Goal: Communication & Community: Share content

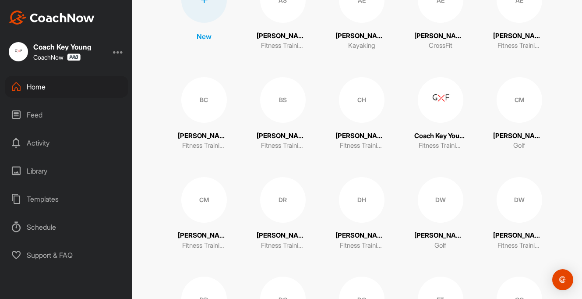
scroll to position [180, 0]
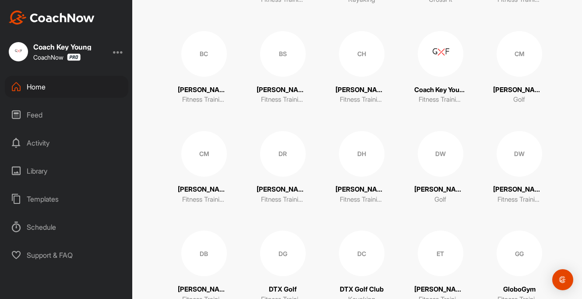
click at [522, 152] on div "DW" at bounding box center [520, 154] width 46 height 46
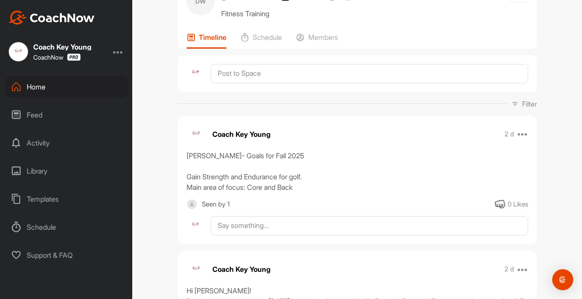
scroll to position [44, 0]
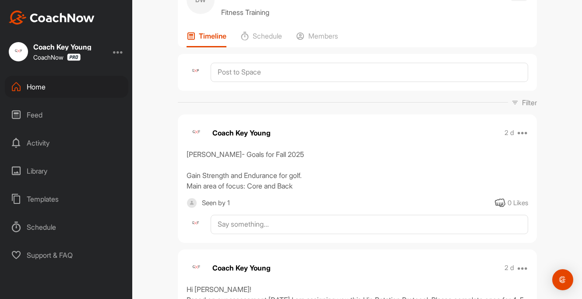
click at [39, 115] on div "Feed" at bounding box center [67, 115] width 124 height 22
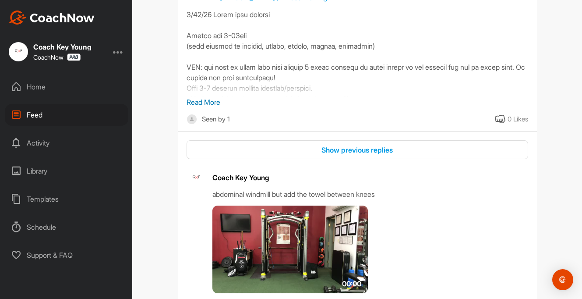
scroll to position [6718, 0]
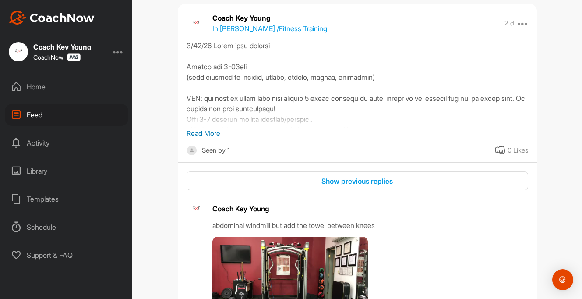
click at [207, 138] on p "Read More" at bounding box center [358, 133] width 342 height 11
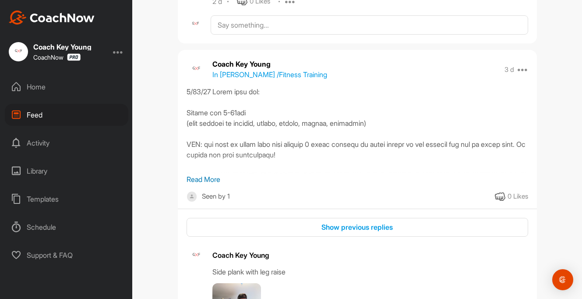
scroll to position [7510, 0]
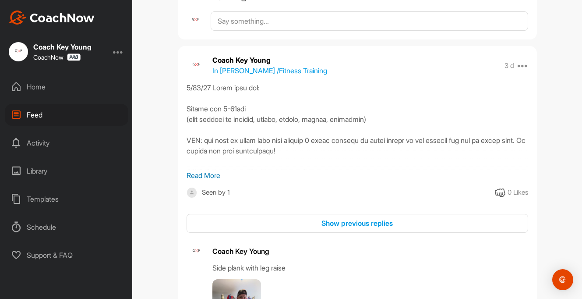
click at [209, 180] on p "Read More" at bounding box center [358, 175] width 342 height 11
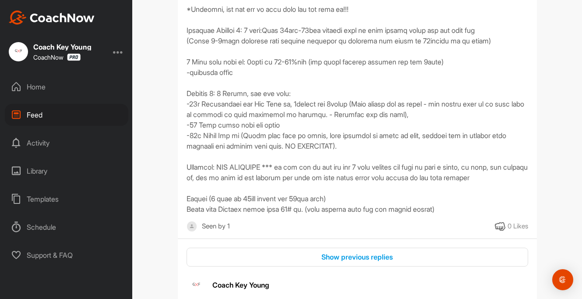
scroll to position [7695, 0]
click at [58, 95] on div "Home" at bounding box center [67, 87] width 124 height 22
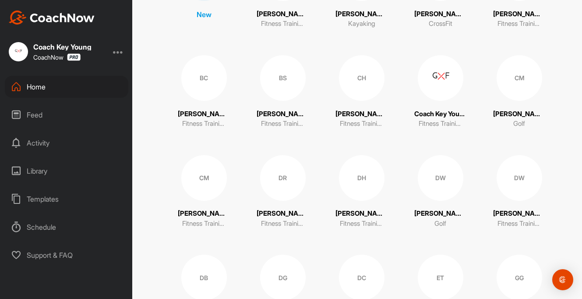
scroll to position [163, 0]
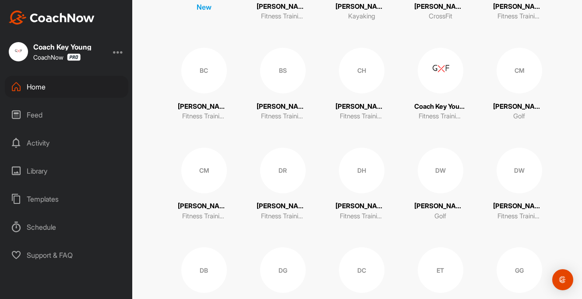
click at [497, 173] on div "DW" at bounding box center [520, 171] width 46 height 46
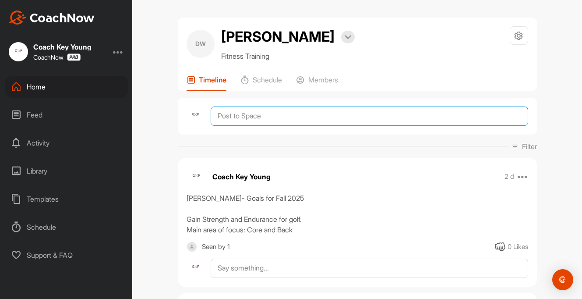
click at [273, 116] on textarea at bounding box center [369, 115] width 317 height 19
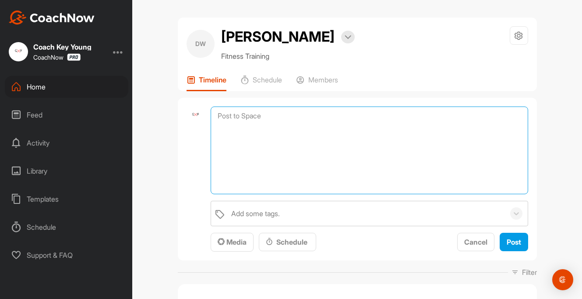
paste textarea "Workout 1 Warm-up 5 min bike Into 3 Rounds: 10 Push-ups 10 Air Squats 10 Banded…"
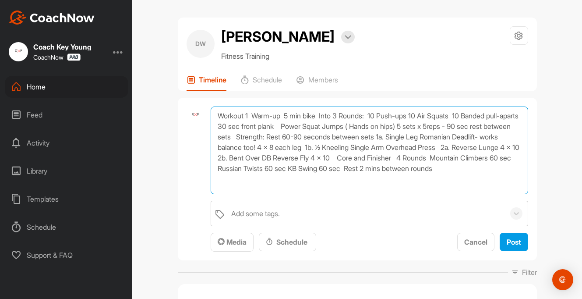
drag, startPoint x: 253, startPoint y: 115, endPoint x: 216, endPoint y: 113, distance: 36.8
click at [216, 113] on textarea "Workout 1 Warm-up 5 min bike Into 3 Rounds: 10 Push-ups 10 Air Squats 10 Banded…" at bounding box center [369, 150] width 317 height 88
click at [235, 117] on textarea "Workout 1 Warm-up 5 min bike Into 3 Rounds: 10 Push-ups 10 Air Squats 10 Banded…" at bounding box center [369, 150] width 317 height 88
click at [255, 113] on textarea "Workout 1 Warm-up 5 min bike Into 3 Rounds: 10 Push-ups 10 Air Squats 10 Banded…" at bounding box center [369, 150] width 317 height 88
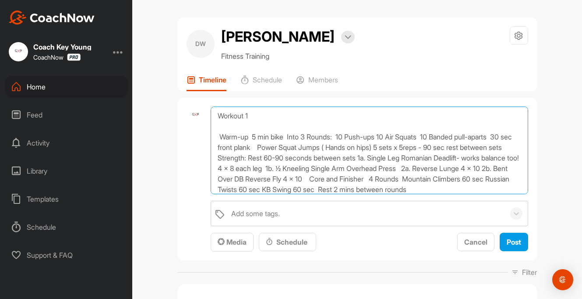
click at [256, 147] on textarea "Workout 1 Warm-up 5 min bike Into 3 Rounds: 10 Push-ups 10 Air Squats 10 Banded…" at bounding box center [369, 150] width 317 height 88
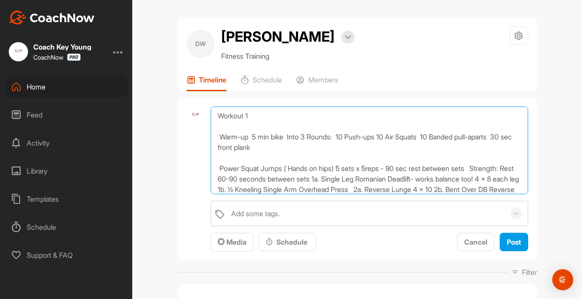
click at [482, 169] on textarea "Workout 1 Warm-up 5 min bike Into 3 Rounds: 10 Push-ups 10 Air Squats 10 Banded…" at bounding box center [369, 150] width 317 height 88
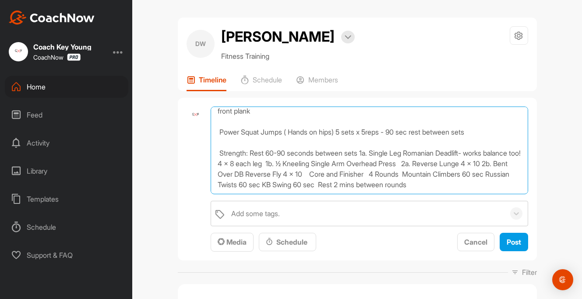
scroll to position [8, 0]
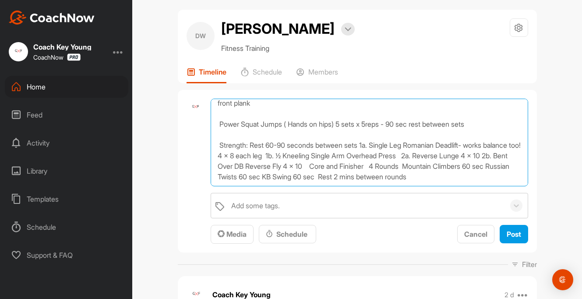
click at [354, 166] on textarea "Workout 1 Warm-up 5 min bike Into 3 Rounds: 10 Push-ups 10 Air Squats 10 Banded…" at bounding box center [369, 143] width 317 height 88
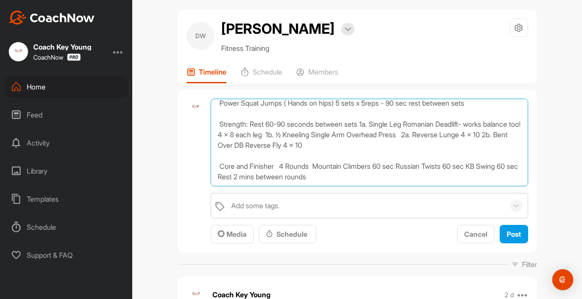
scroll to position [57, 0]
click at [232, 176] on textarea "Workout 1 Warm-up 5 min bike Into 3 Rounds: 10 Push-ups 10 Air Squats 10 Banded…" at bounding box center [369, 143] width 317 height 88
click at [281, 161] on textarea "Workout 1 Warm-up 5 min bike Into 3 Rounds: 10 Push-ups 10 Air Squats 10 Banded…" at bounding box center [369, 143] width 317 height 88
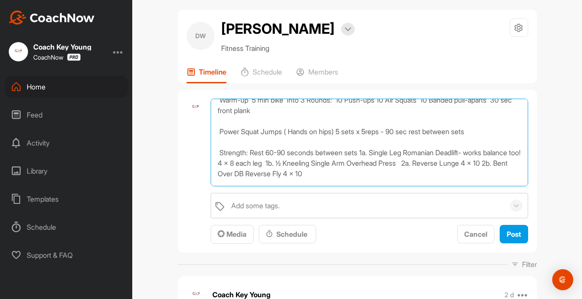
scroll to position [29, 0]
click at [366, 153] on textarea "Workout 1 Warm-up 5 min bike Into 3 Rounds: 10 Push-ups 10 Air Squats 10 Banded…" at bounding box center [369, 143] width 317 height 88
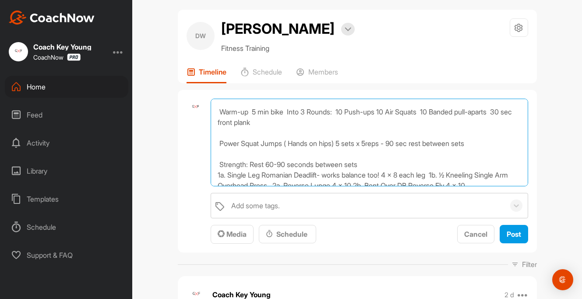
scroll to position [37, 0]
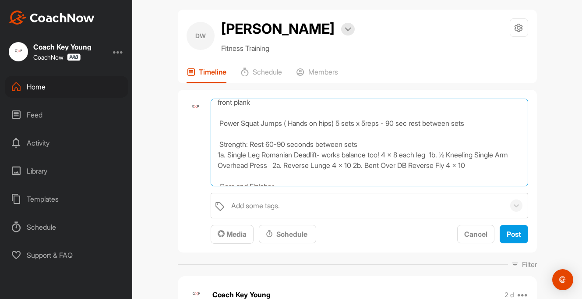
click at [289, 165] on textarea "Workout 1 Warm-up 5 min bike Into 3 Rounds: 10 Push-ups 10 Air Squats 10 Banded…" at bounding box center [369, 143] width 317 height 88
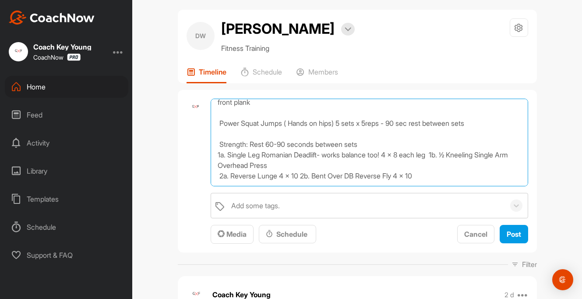
click at [307, 176] on textarea "Workout 1 Warm-up 5 min bike Into 3 Rounds: 10 Push-ups 10 Air Squats 10 Banded…" at bounding box center [369, 143] width 317 height 88
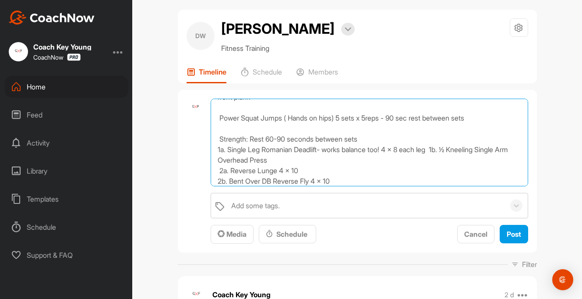
click at [442, 151] on textarea "Workout 1 Warm-up 5 min bike Into 3 Rounds: 10 Push-ups 10 Air Squats 10 Banded…" at bounding box center [369, 143] width 317 height 88
click at [408, 153] on textarea "Workout 1 Warm-up 5 min bike Into 3 Rounds: 10 Push-ups 10 Air Squats 10 Banded…" at bounding box center [369, 143] width 317 height 88
click at [382, 159] on textarea "Workout 1 Warm-up 5 min bike Into 3 Rounds: 10 Push-ups 10 Air Squats 10 Banded…" at bounding box center [369, 143] width 317 height 88
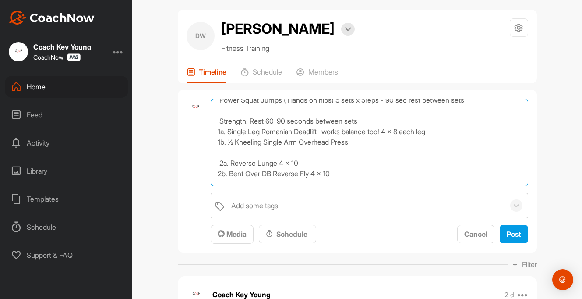
scroll to position [61, 0]
click at [219, 164] on textarea "Workout 1 Warm-up 5 min bike Into 3 Rounds: 10 Push-ups 10 Air Squats 10 Banded…" at bounding box center [369, 143] width 317 height 88
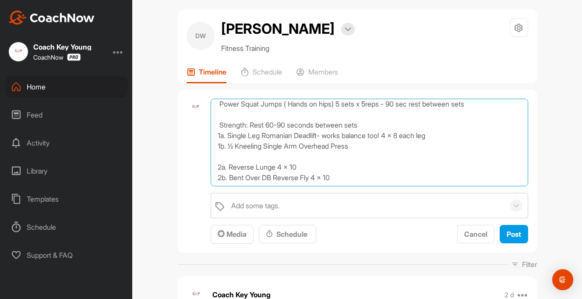
scroll to position [55, 0]
click at [378, 130] on textarea "Workout 1 Warm-up 5 min bike Into 3 Rounds: 10 Push-ups 10 Air Squats 10 Banded…" at bounding box center [369, 143] width 317 height 88
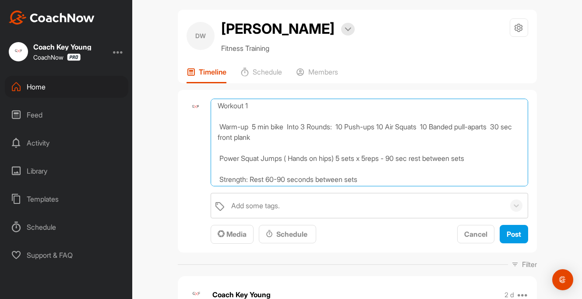
scroll to position [2, 0]
click at [255, 128] on textarea "Workout 1 Warm-up 5 min bike Into 3 Rounds: 10 Push-ups 10 Air Squats 10 Banded…" at bounding box center [369, 143] width 317 height 88
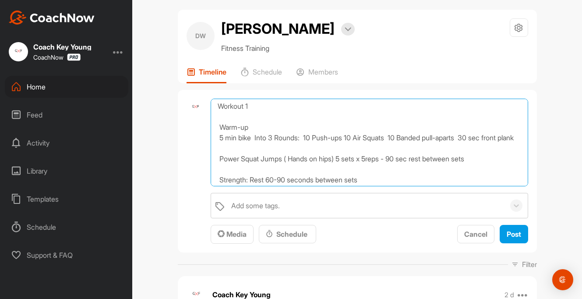
click at [255, 138] on textarea "Workout 1 Warm-up 5 min bike Into 3 Rounds: 10 Push-ups 10 Air Squats 10 Banded…" at bounding box center [369, 143] width 317 height 88
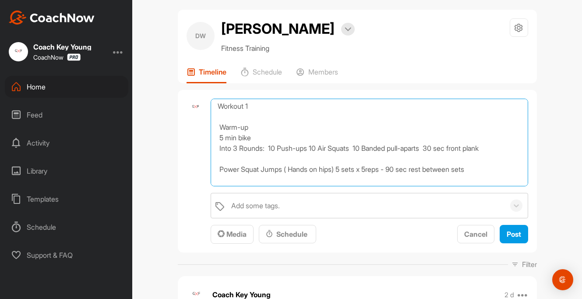
click at [308, 147] on textarea "Workout 1 Warm-up 5 min bike Into 3 Rounds: 10 Push-ups 10 Air Squats 10 Banded…" at bounding box center [369, 143] width 317 height 88
click at [356, 149] on textarea "Workout 1 Warm-up 5 min bike Into 3 Rounds: 10 Push-ups. 10 Air Squats 10 Bande…" at bounding box center [369, 143] width 317 height 88
click at [435, 150] on textarea "Workout 1 Warm-up 5 min bike Into 3 Rounds: 10 Push-ups. 10 Air Squats. 10 Band…" at bounding box center [369, 143] width 317 height 88
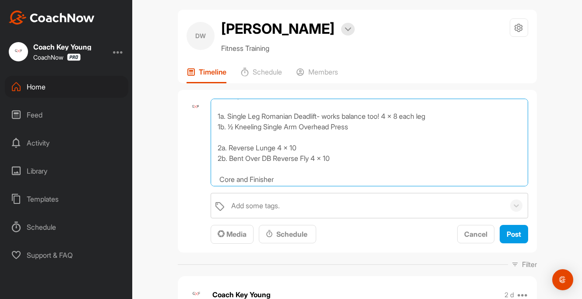
scroll to position [95, 0]
click at [406, 135] on textarea "Workout 1 Warm-up 5 min bike Into 3 Rounds: 10 Push-ups. 10 Air Squats. 10 Band…" at bounding box center [369, 143] width 317 height 88
click at [399, 131] on textarea "Workout 1 Warm-up 5 min bike Into 3 Rounds: 10 Push-ups. 10 Air Squats. 10 Band…" at bounding box center [369, 143] width 317 height 88
click at [375, 130] on textarea "Workout 1 Warm-up 5 min bike Into 3 Rounds: 10 Push-ups. 10 Air Squats. 10 Band…" at bounding box center [369, 143] width 317 height 88
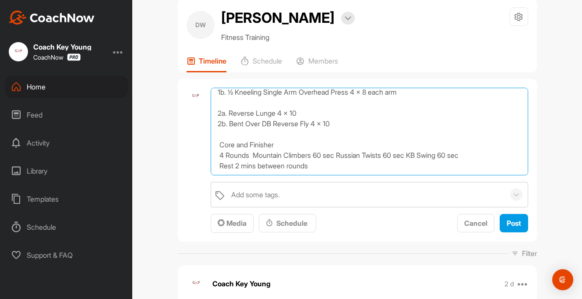
scroll to position [120, 0]
click at [254, 158] on textarea "Workout 1 Warm-up 5 min bike Into 3 Rounds: 10 Push-ups. 10 Air Squats. 10 Band…" at bounding box center [369, 132] width 317 height 88
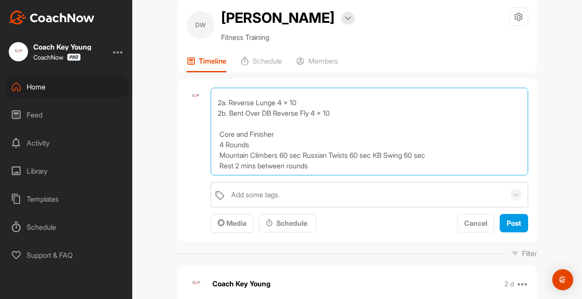
scroll to position [131, 0]
click at [308, 156] on textarea "Workout 1 Warm-up 5 min bike Into 3 Rounds: 10 Push-ups. 10 Air Squats. 10 Band…" at bounding box center [369, 132] width 317 height 88
click at [293, 165] on textarea "Workout 1 Warm-up 5 min bike Into 3 Rounds: 10 Push-ups. 10 Air Squats. 10 Band…" at bounding box center [369, 132] width 317 height 88
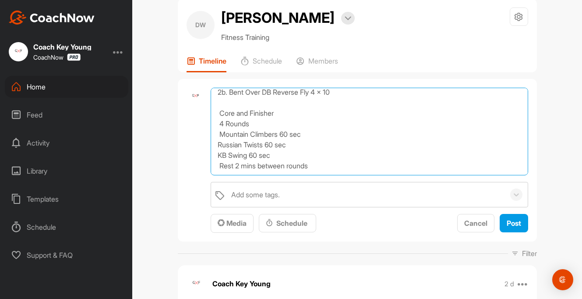
scroll to position [152, 0]
drag, startPoint x: 319, startPoint y: 168, endPoint x: 218, endPoint y: 168, distance: 100.7
click at [218, 168] on textarea "Workout 1 Warm-up 5 min bike Into 3 Rounds: 10 Push-ups. 10 Air Squats. 10 Band…" at bounding box center [369, 132] width 317 height 88
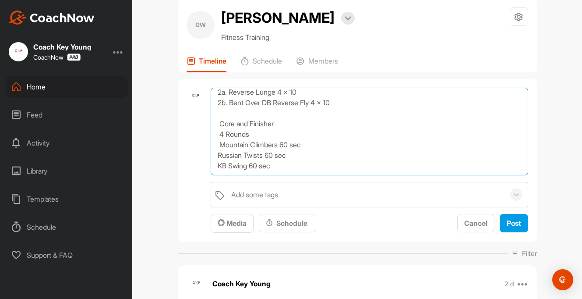
scroll to position [148, 0]
click at [256, 128] on textarea "Workout 1 Warm-up 5 min bike Into 3 Rounds: 10 Push-ups. 10 Air Squats. 10 Band…" at bounding box center [369, 132] width 317 height 88
paste textarea "Rest 2 mins between rounds"
click at [222, 139] on textarea "Workout 1 Warm-up 5 min bike Into 3 Rounds: 10 Push-ups. 10 Air Squats. 10 Band…" at bounding box center [369, 132] width 317 height 88
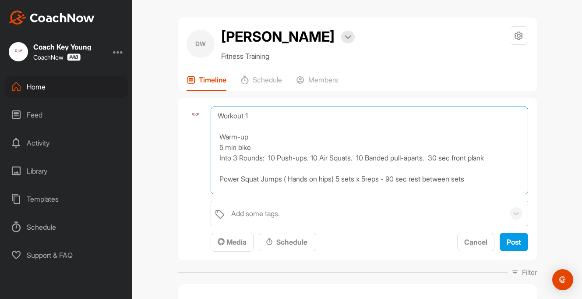
scroll to position [0, 0]
click at [268, 116] on textarea "Workout 1 Warm-up 5 min bike Into 3 Rounds: 10 Push-ups. 10 Air Squats. 10 Band…" at bounding box center [369, 150] width 317 height 88
type textarea "Workout 1 Warm-up 5 min bike Into 3 Rounds: 10 Push-ups. 10 Air Squats. 10 Band…"
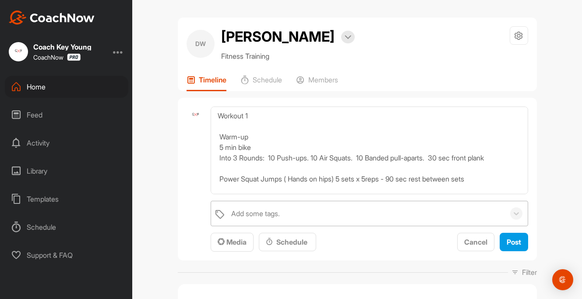
click at [470, 212] on div "Add some tags." at bounding box center [366, 213] width 278 height 25
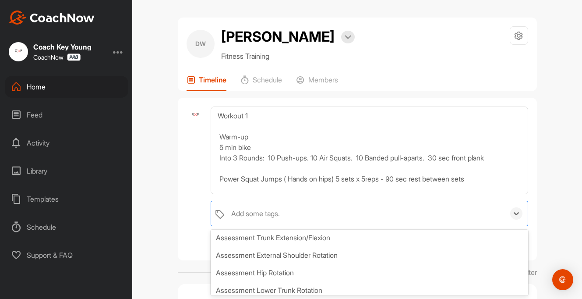
scroll to position [56, 0]
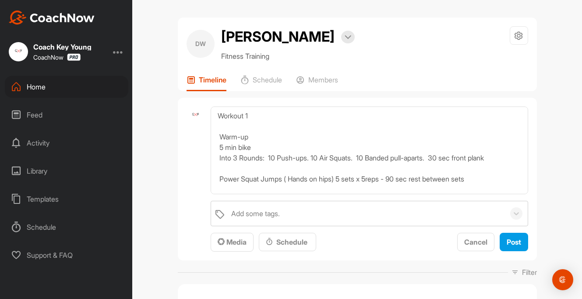
click at [548, 181] on div "[PERSON_NAME] Bookings Fitness Training Space Settings Your Notifications Timel…" at bounding box center [357, 149] width 450 height 299
click at [511, 239] on span "Post" at bounding box center [514, 241] width 14 height 9
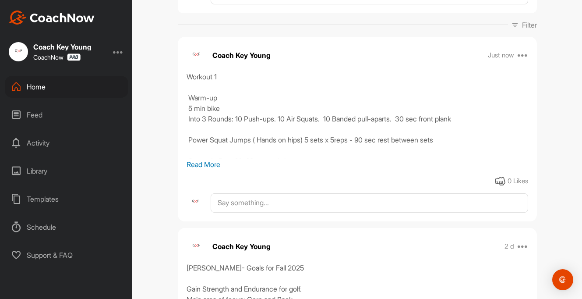
scroll to position [126, 0]
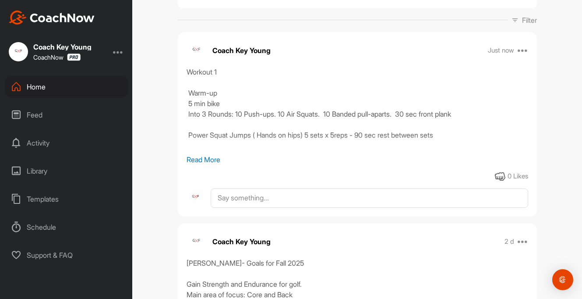
click at [200, 153] on div "Workout 1 Warm-up 5 min bike Into 3 Rounds: 10 Push-ups. 10 Air Squats. 10 Band…" at bounding box center [358, 111] width 342 height 88
click at [200, 159] on p "Read More" at bounding box center [358, 159] width 342 height 11
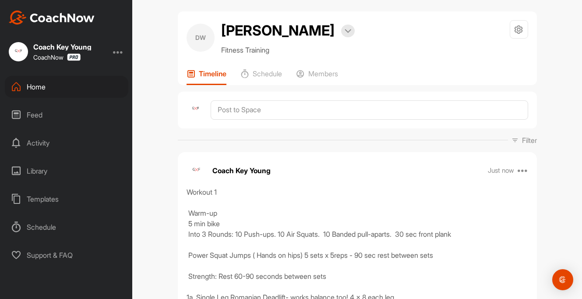
scroll to position [7, 0]
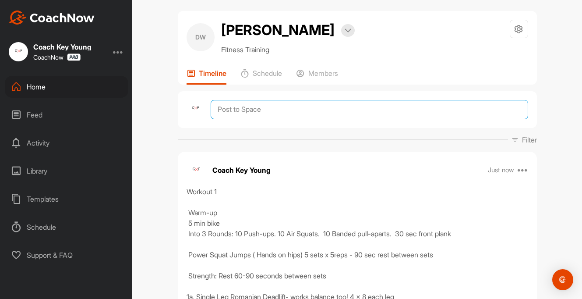
click at [334, 112] on textarea at bounding box center [369, 109] width 317 height 19
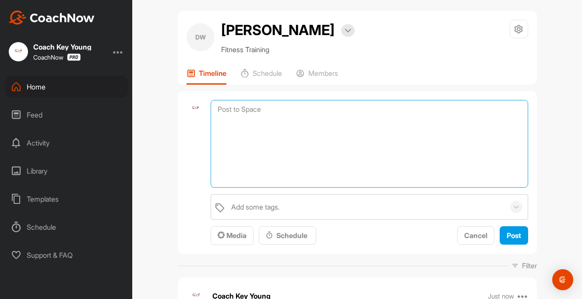
paste textarea "Workout 2 Warm-up 5 min bike Into 3 Rounds: Glute Bridges x 10 DB Renegade row …"
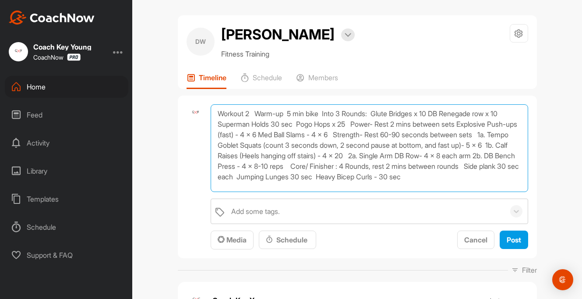
scroll to position [3, 0]
click at [254, 113] on textarea "Workout 2 Warm-up 5 min bike Into 3 Rounds: Glute Bridges x 10 DB Renegade row …" at bounding box center [369, 148] width 317 height 88
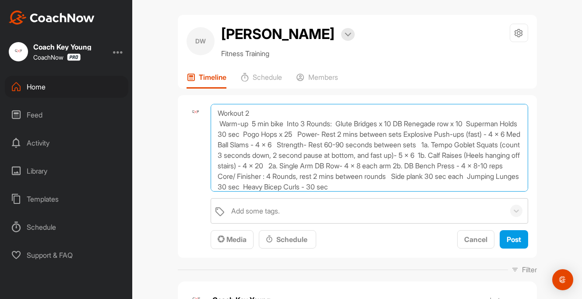
click at [287, 124] on textarea "Workout 2 Warm-up 5 min bike Into 3 Rounds: Glute Bridges x 10 DB Renegade row …" at bounding box center [369, 148] width 317 height 88
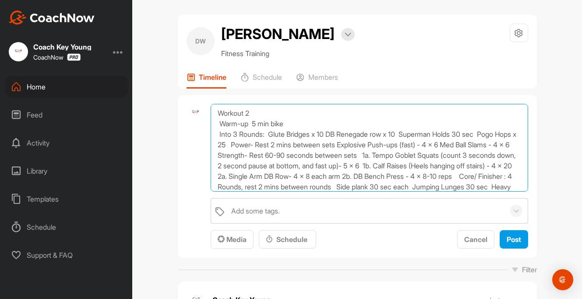
click at [253, 145] on textarea "Workout 2 Warm-up 5 min bike Into 3 Rounds: Glute Bridges x 10 DB Renegade row …" at bounding box center [369, 148] width 317 height 88
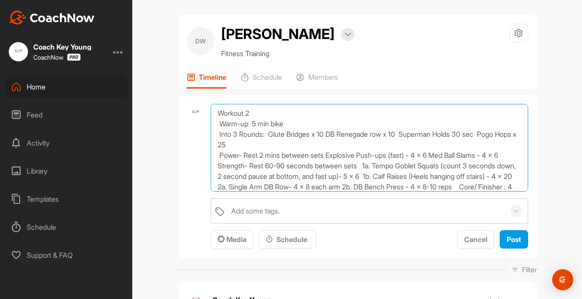
click at [219, 166] on textarea "Workout 2 Warm-up 5 min bike Into 3 Rounds: Glute Bridges x 10 DB Renegade row …" at bounding box center [369, 148] width 317 height 88
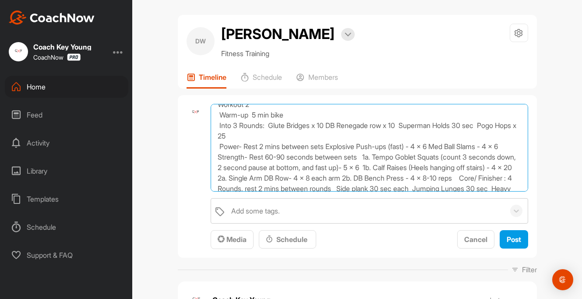
scroll to position [11, 0]
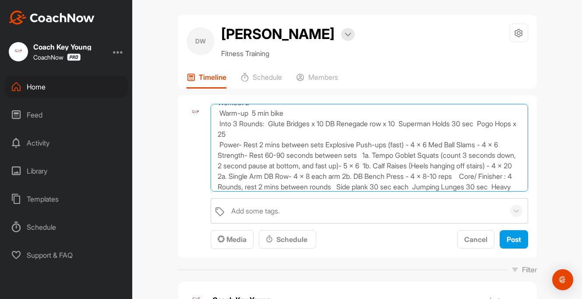
click at [268, 175] on textarea "Workout 2 Warm-up 5 min bike Into 3 Rounds: Glute Bridges x 10 DB Renegade row …" at bounding box center [369, 148] width 317 height 88
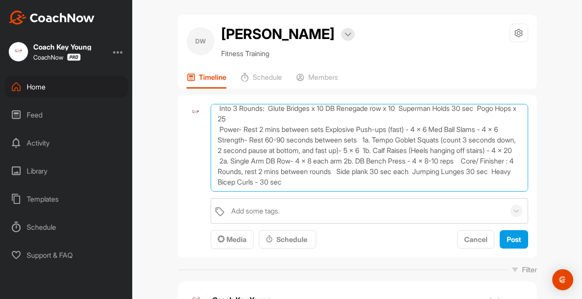
scroll to position [36, 0]
click at [469, 162] on textarea "Workout 2 Warm-up 5 min bike Into 3 Rounds: Glute Bridges x 10 DB Renegade row …" at bounding box center [369, 148] width 317 height 88
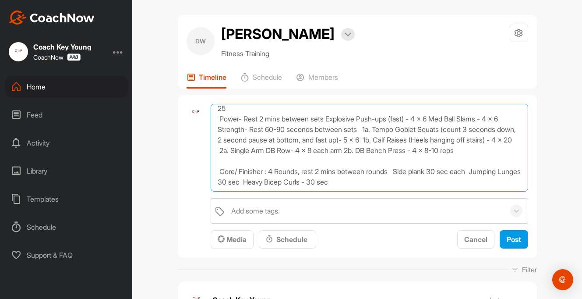
click at [354, 161] on textarea "Workout 2 Warm-up 5 min bike Into 3 Rounds: Glute Bridges x 10 DB Renegade row …" at bounding box center [369, 148] width 317 height 88
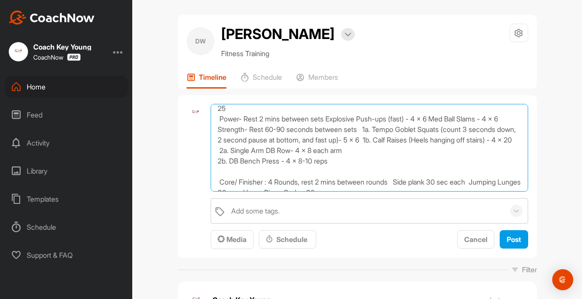
click at [393, 139] on textarea "Workout 2 Warm-up 5 min bike Into 3 Rounds: Glute Bridges x 10 DB Renegade row …" at bounding box center [369, 148] width 317 height 88
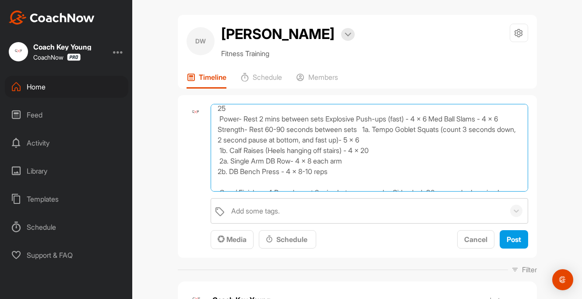
click at [366, 130] on textarea "Workout 2 Warm-up 5 min bike Into 3 Rounds: Glute Bridges x 10 DB Renegade row …" at bounding box center [369, 148] width 317 height 88
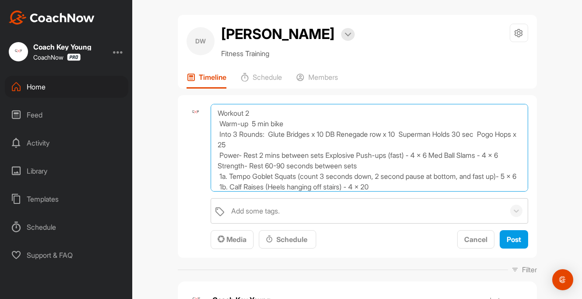
scroll to position [0, 0]
click at [253, 124] on textarea "Workout 2 Warm-up 5 min bike Into 3 Rounds: Glute Bridges x 10 DB Renegade row …" at bounding box center [369, 148] width 317 height 88
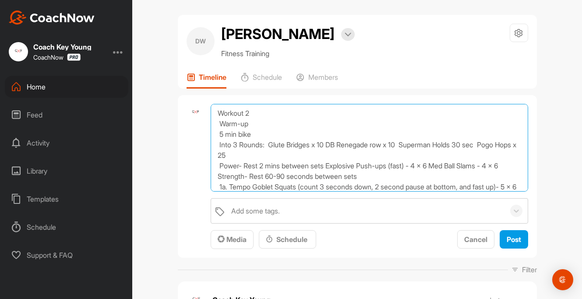
click at [327, 146] on textarea "Workout 2 Warm-up 5 min bike Into 3 Rounds: Glute Bridges x 10 DB Renegade row …" at bounding box center [369, 148] width 317 height 88
click at [406, 146] on textarea "Workout 2 Warm-up 5 min bike Into 3 Rounds: Glute Bridges x 10. DB Renegade row…" at bounding box center [369, 148] width 317 height 88
click at [490, 144] on textarea "Workout 2 Warm-up 5 min bike Into 3 Rounds: Glute Bridges x 10. DB Renegade row…" at bounding box center [369, 148] width 317 height 88
click at [270, 146] on textarea "Workout 2 Warm-up 5 min bike Into 3 Rounds: Glute Bridges x 10. DB Renegade row…" at bounding box center [369, 148] width 317 height 88
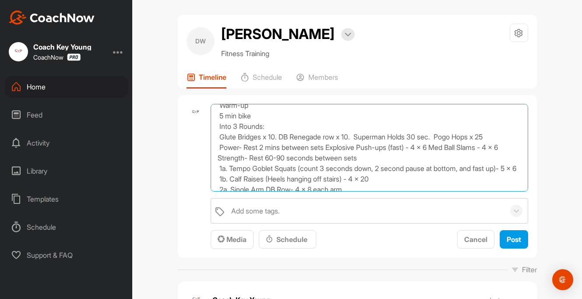
scroll to position [21, 0]
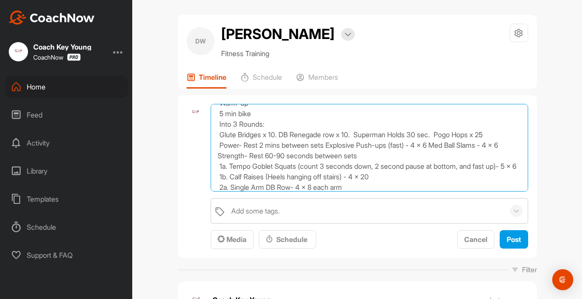
click at [503, 132] on textarea "Workout 2 Warm-up 5 min bike Into 3 Rounds: Glute Bridges x 10. DB Renegade row…" at bounding box center [369, 148] width 317 height 88
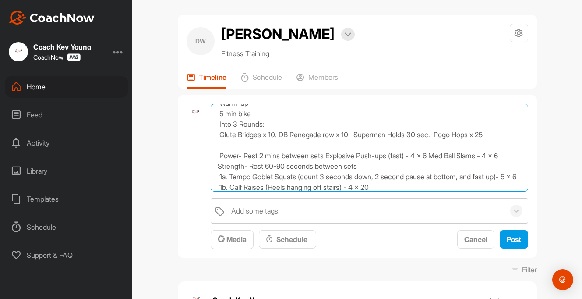
click at [331, 155] on textarea "Workout 2 Warm-up 5 min bike Into 3 Rounds: Glute Bridges x 10. DB Renegade row…" at bounding box center [369, 148] width 317 height 88
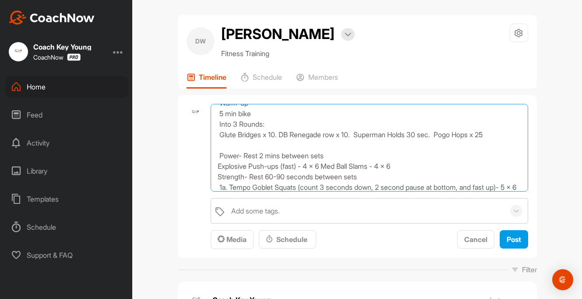
click at [331, 166] on textarea "Workout 2 Warm-up 5 min bike Into 3 Rounds: Glute Bridges x 10. DB Renegade row…" at bounding box center [369, 148] width 317 height 88
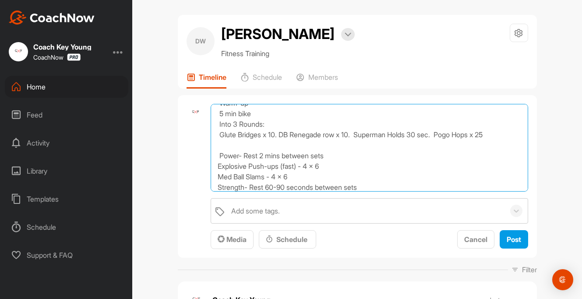
click at [303, 177] on textarea "Workout 2 Warm-up 5 min bike Into 3 Rounds: Glute Bridges x 10. DB Renegade row…" at bounding box center [369, 148] width 317 height 88
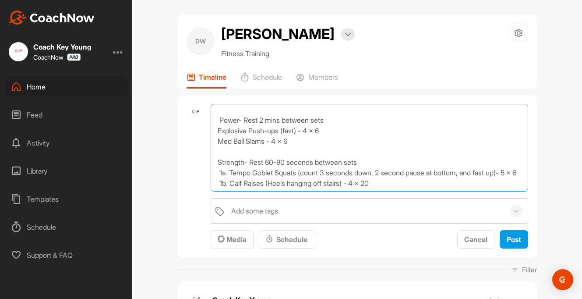
scroll to position [59, 0]
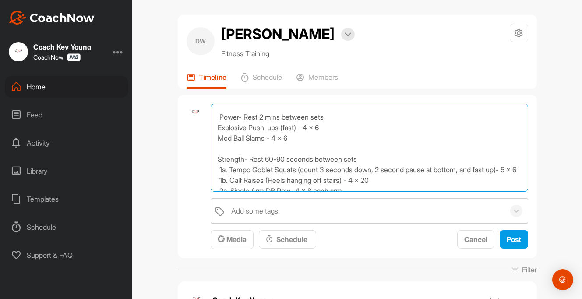
click at [375, 159] on textarea "Workout 2 Warm-up 5 min bike Into 3 Rounds: Glute Bridges x 10. DB Renegade row…" at bounding box center [369, 148] width 317 height 88
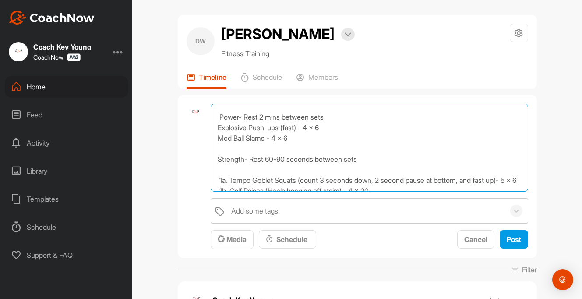
scroll to position [97, 0]
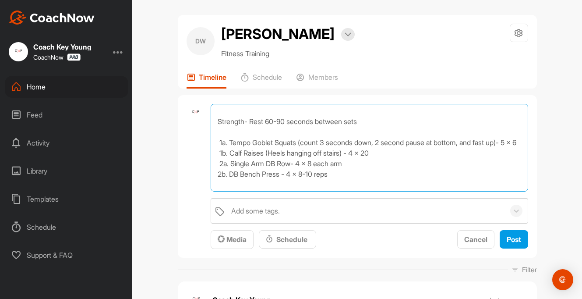
click at [221, 141] on textarea "Workout 2 Warm-up 5 min bike Into 3 Rounds: Glute Bridges x 10. DB Renegade row…" at bounding box center [369, 148] width 317 height 88
click at [344, 143] on textarea "Workout 2 Warm-up 5 min bike Into 3 Rounds: Glute Bridges x 10. DB Renegade row…" at bounding box center [369, 148] width 317 height 88
click at [522, 139] on textarea "Workout 2 Warm-up 5 min bike Into 3 Rounds: Glute Bridges x 10. DB Renegade row…" at bounding box center [369, 148] width 317 height 88
click at [427, 155] on textarea "Workout 2 Warm-up 5 min bike Into 3 Rounds: Glute Bridges x 10. DB Renegade row…" at bounding box center [369, 148] width 317 height 88
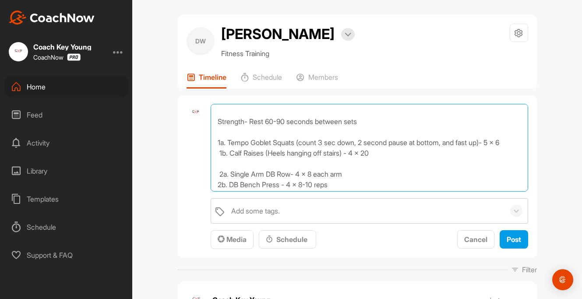
click at [220, 154] on textarea "Workout 2 Warm-up 5 min bike Into 3 Rounds: Glute Bridges x 10. DB Renegade row…" at bounding box center [369, 148] width 317 height 88
click at [219, 176] on textarea "Workout 2 Warm-up 5 min bike Into 3 Rounds: Glute Bridges x 10. DB Renegade row…" at bounding box center [369, 148] width 317 height 88
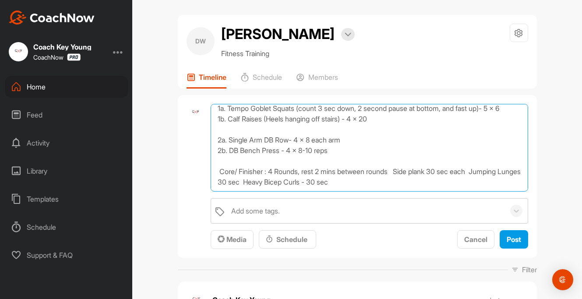
scroll to position [131, 0]
click at [222, 171] on textarea "Workout 2 Warm-up 5 min bike Into 3 Rounds: Glute Bridges x 10. DB Renegade row…" at bounding box center [369, 148] width 317 height 88
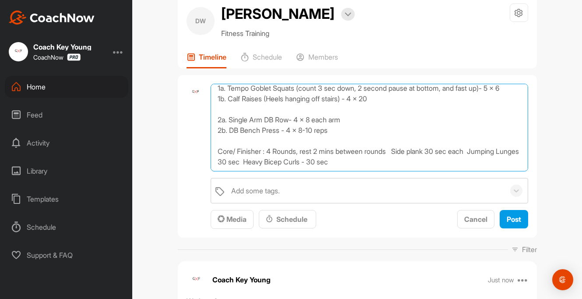
scroll to position [24, 0]
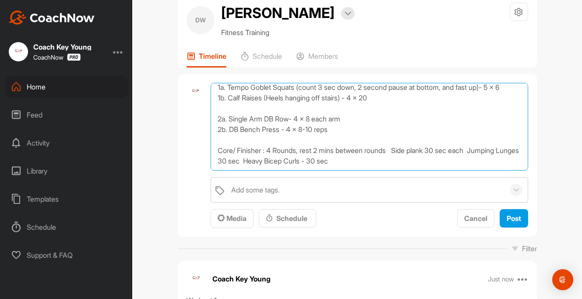
click at [399, 151] on textarea "Workout 2 Warm-up 5 min bike Into 3 Rounds: Glute Bridges x 10. DB Renegade row…" at bounding box center [369, 127] width 317 height 88
click at [296, 159] on textarea "Workout 2 Warm-up 5 min bike Into 3 Rounds: Glute Bridges x 10. DB Renegade row…" at bounding box center [369, 127] width 317 height 88
click at [381, 159] on textarea "Workout 2 Warm-up 5 min bike Into 3 Rounds: Glute Bridges x 10. DB Renegade row…" at bounding box center [369, 127] width 317 height 88
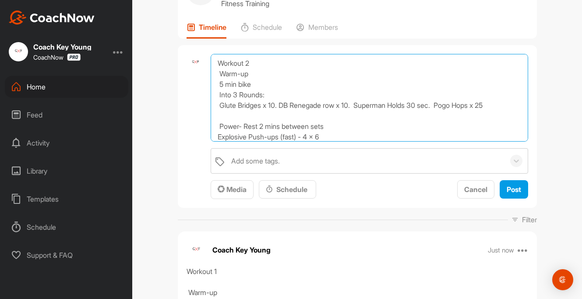
scroll to position [0, 0]
click at [266, 60] on textarea "Workout 2 Warm-up 5 min bike Into 3 Rounds: Glute Bridges x 10. DB Renegade row…" at bounding box center [369, 98] width 317 height 88
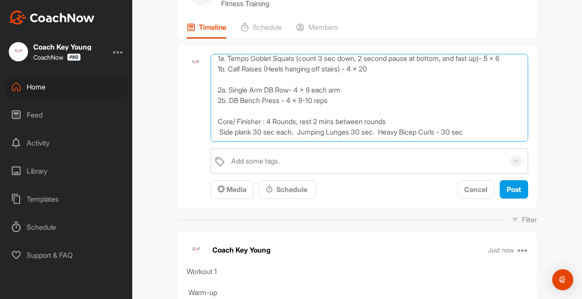
scroll to position [141, 0]
type textarea "Workout 2 Warm-up 5 min bike Into 3 Rounds: Glute Bridges x 10. DB Renegade row…"
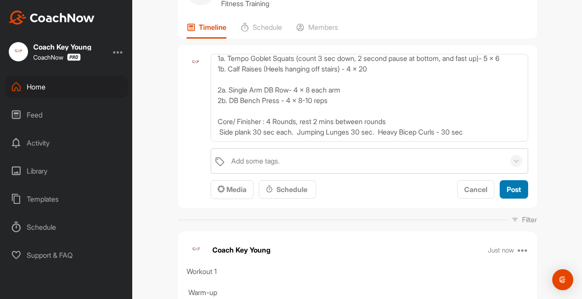
click at [512, 187] on span "Post" at bounding box center [514, 189] width 14 height 9
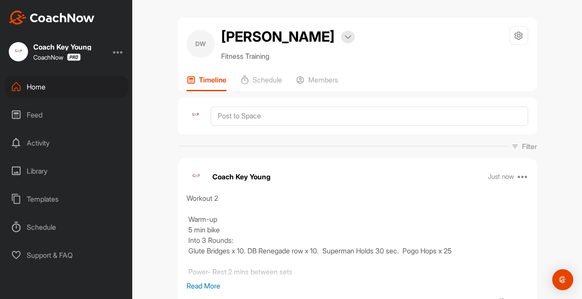
scroll to position [0, 0]
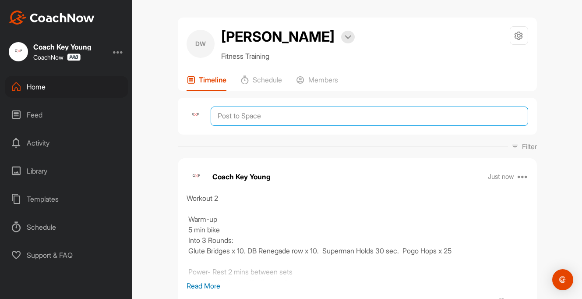
click at [245, 115] on textarea at bounding box center [369, 115] width 317 height 19
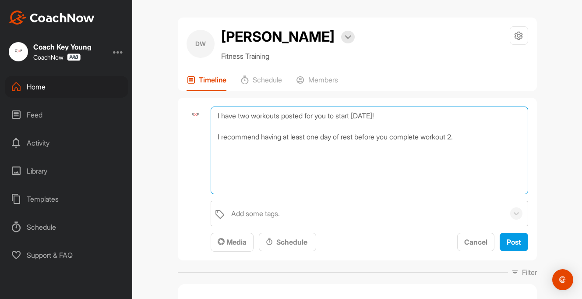
click at [247, 126] on textarea "I have two workouts posted for you to start [DATE]! I recommend having at least…" at bounding box center [369, 150] width 317 height 88
click at [286, 125] on textarea "I have two workouts posted for you to start [DATE]! I recommend having at least…" at bounding box center [369, 150] width 317 height 88
click at [335, 116] on textarea "I have two workouts posted for you to start [DATE]! I recommend having at least…" at bounding box center [369, 150] width 317 height 88
click at [382, 116] on textarea "I have two workouts posted for you! You can start [DATE]! I recommend having at…" at bounding box center [369, 150] width 317 height 88
click at [393, 129] on textarea "I have two workouts posted for you! You can start Workout 1 [DATE]! I recommend…" at bounding box center [369, 150] width 317 height 88
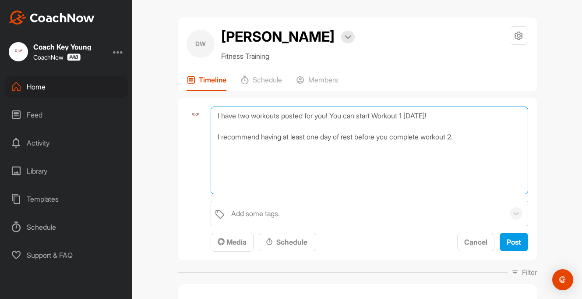
click at [380, 134] on textarea "I have two workouts posted for you! You can start Workout 1 [DATE]! I recommend…" at bounding box center [369, 150] width 317 height 88
click at [362, 132] on textarea "I have two workouts posted for you! You can start Workout 1 [DATE]! I recommend…" at bounding box center [369, 150] width 317 height 88
click at [363, 129] on textarea "I have two workouts posted for you! You can start Workout 1 [DATE]! I recommend…" at bounding box center [369, 150] width 317 height 88
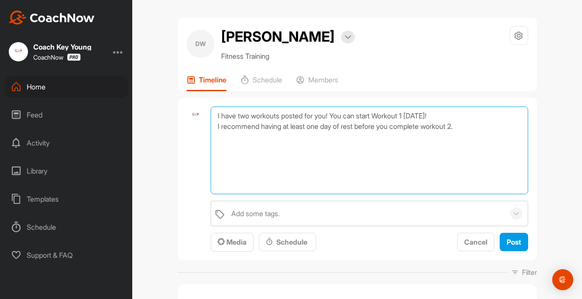
click at [388, 114] on textarea "I have two workouts posted for you! You can start Workout 1 [DATE]! I recommend…" at bounding box center [369, 150] width 317 height 88
click at [448, 122] on textarea "I have two workouts posted for you! You can start workout 1 [DATE]! I recommend…" at bounding box center [369, 150] width 317 height 88
click at [469, 126] on textarea "I have two workouts posted for you! You can start workout 1 [DATE]! I recommend…" at bounding box center [369, 150] width 317 height 88
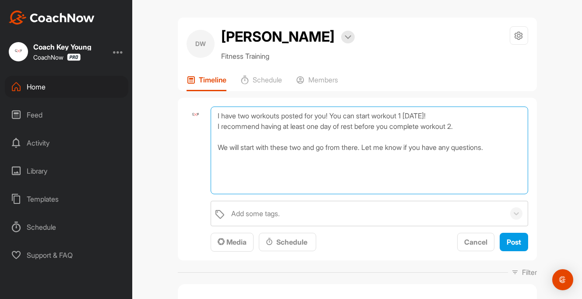
click at [495, 164] on textarea "I have two workouts posted for you! You can start workout 1 [DATE]! I recommend…" at bounding box center [369, 150] width 317 height 88
type textarea "I have two workouts posted for you! You can start workout 1 [DATE]! I recommend…"
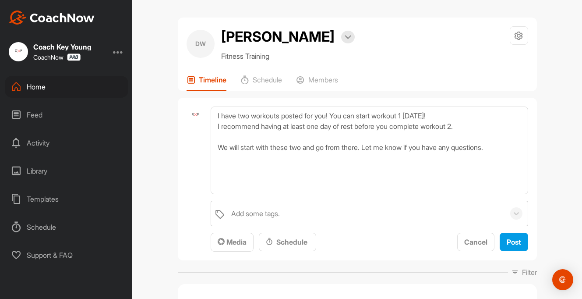
click at [515, 245] on span "Post" at bounding box center [514, 241] width 14 height 9
